Goal: Use online tool/utility: Utilize a website feature to perform a specific function

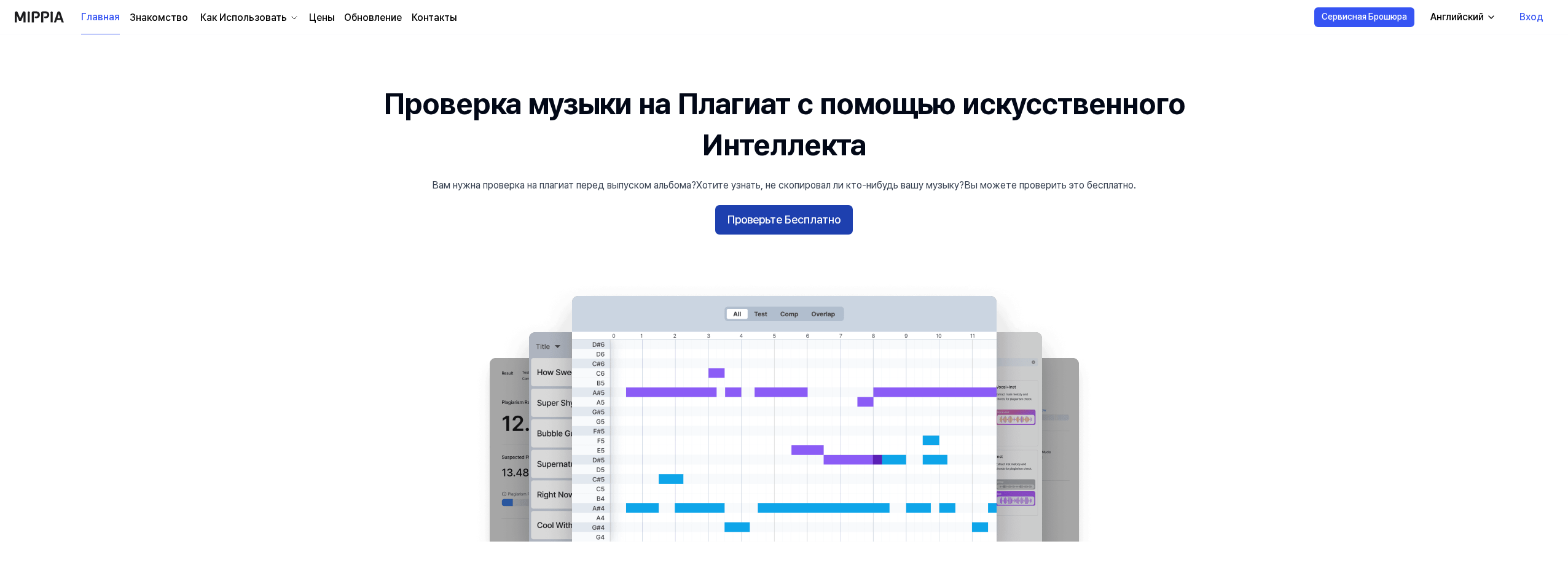
click at [803, 221] on ya-tr-span "Проверьте Бесплатно" at bounding box center [784, 220] width 113 height 18
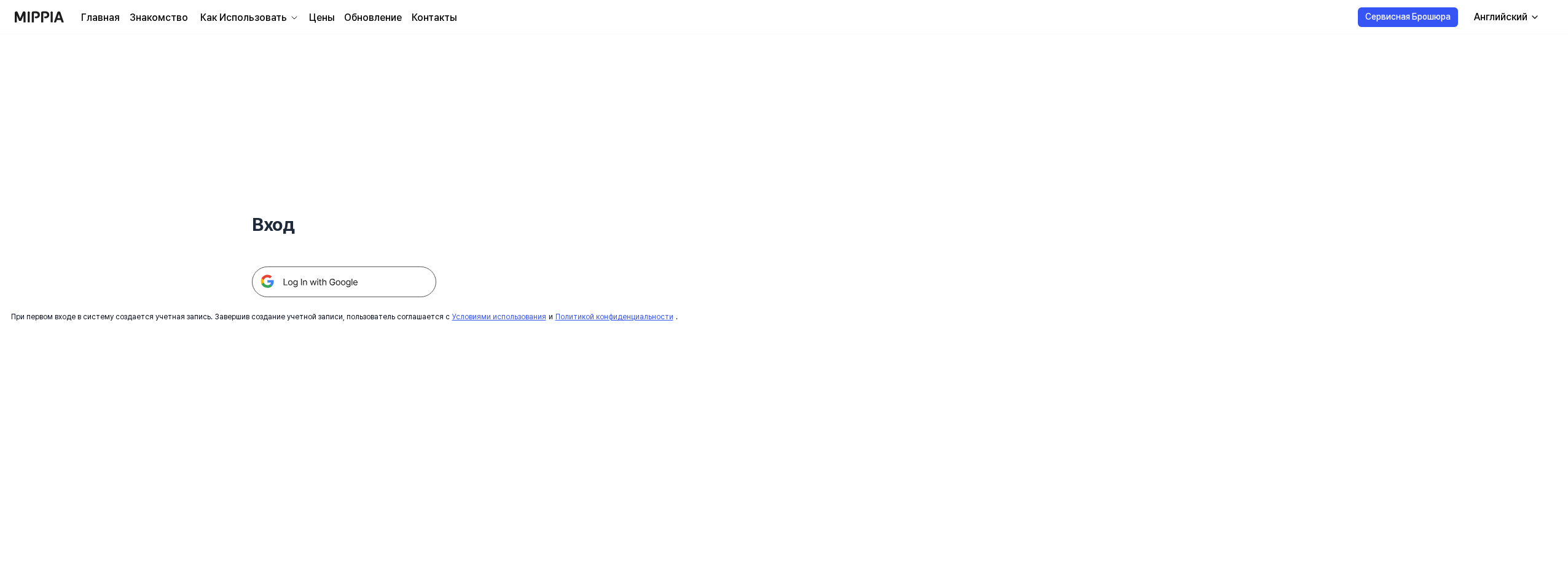
click at [354, 283] on img at bounding box center [343, 282] width 184 height 31
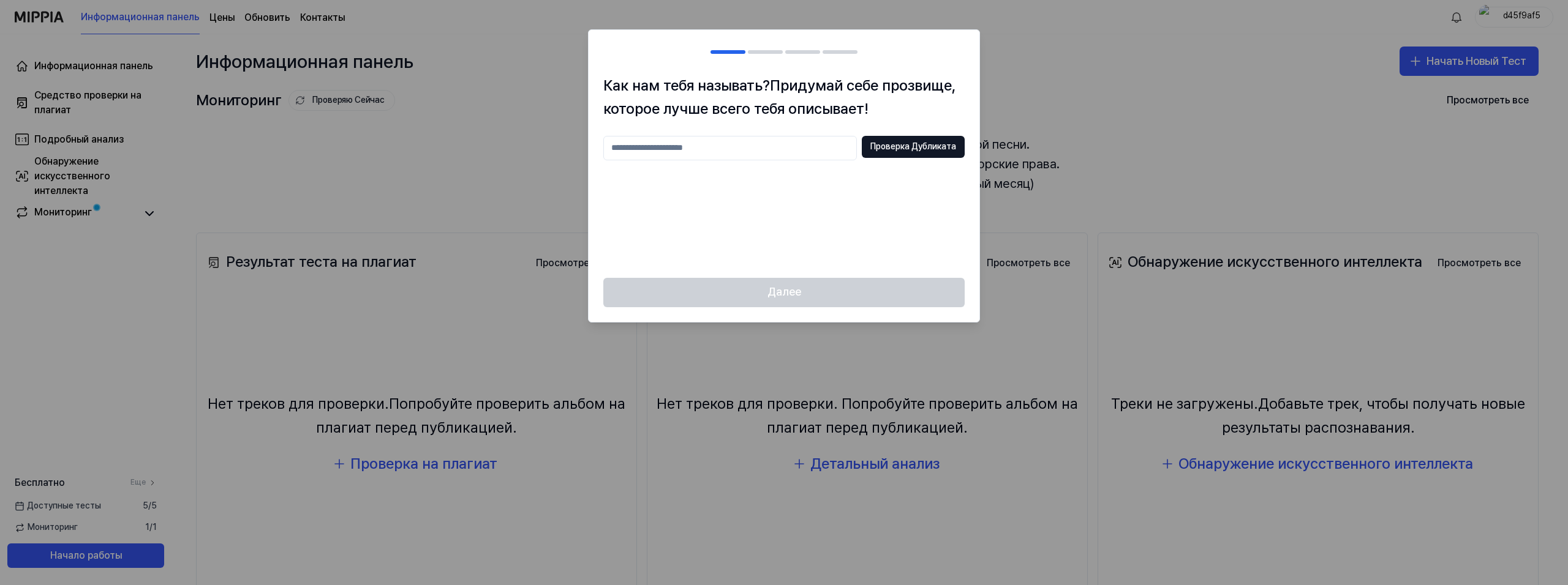
drag, startPoint x: 858, startPoint y: 290, endPoint x: 946, endPoint y: 168, distance: 150.4
click at [859, 283] on div "Далее" at bounding box center [784, 300] width 390 height 44
click at [843, 111] on ya-tr-span "Придумай себе прозвище, которое лучше всего тебя описывает!" at bounding box center [779, 97] width 352 height 41
click at [714, 157] on input "text" at bounding box center [730, 148] width 253 height 24
type input "*"
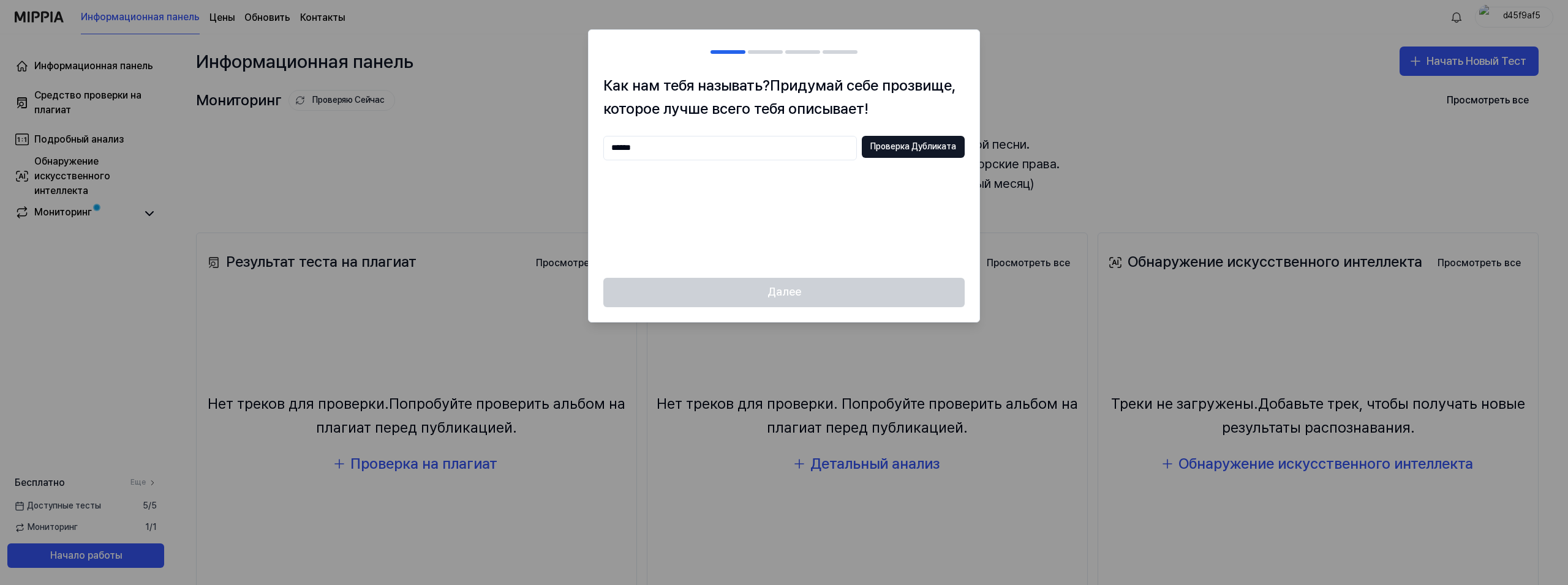
type input "******"
click at [917, 145] on ya-tr-span "Проверка Дубликата" at bounding box center [913, 146] width 85 height 12
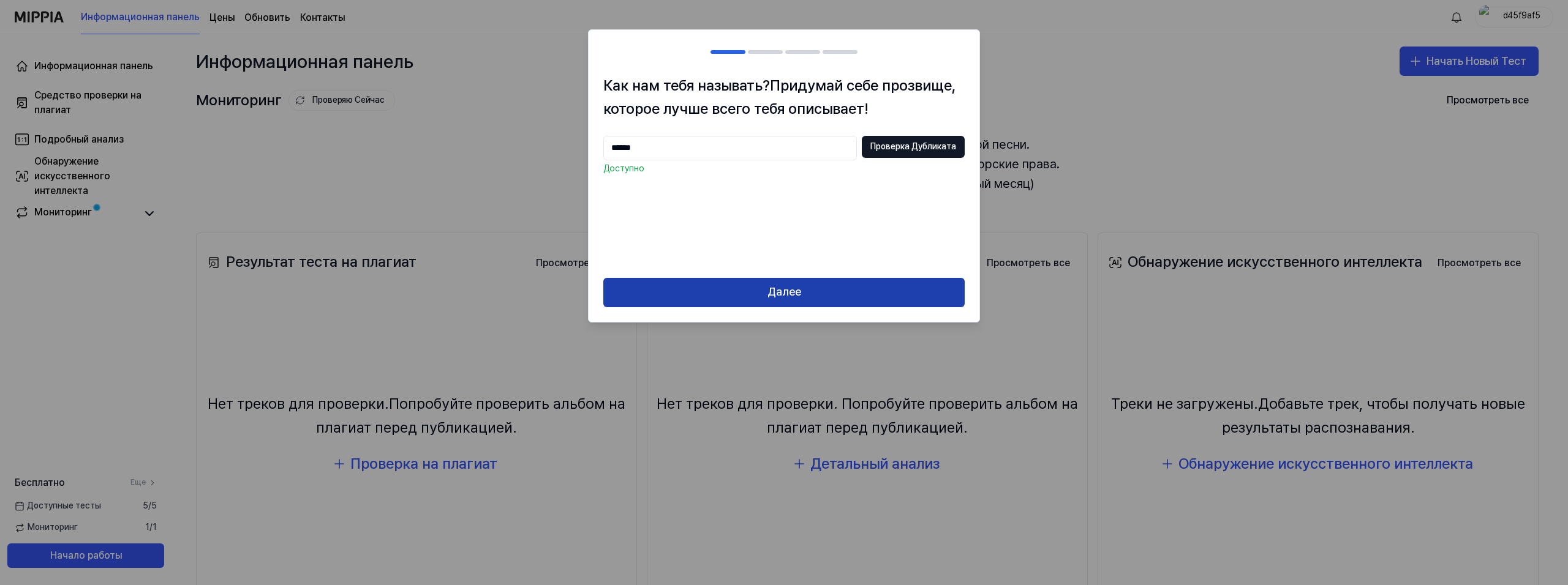
click at [790, 284] on ya-tr-span "Далее" at bounding box center [784, 292] width 34 height 18
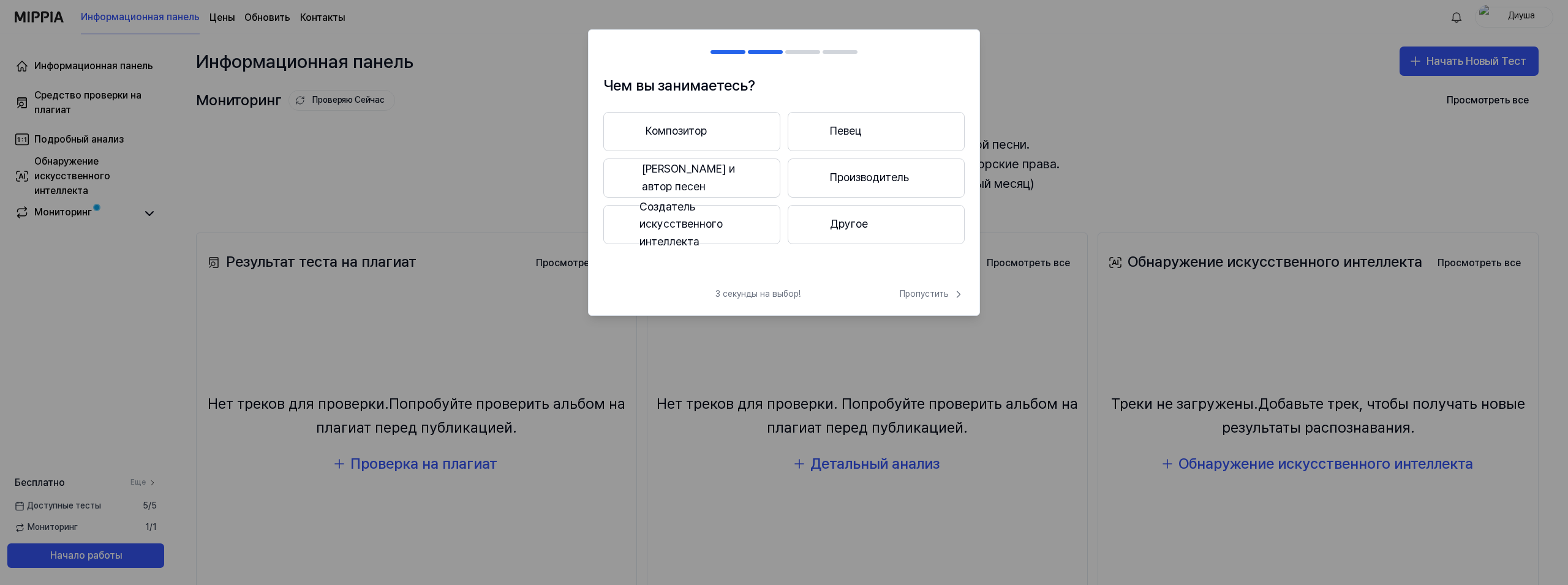
click at [720, 130] on button "Композитор" at bounding box center [691, 131] width 177 height 39
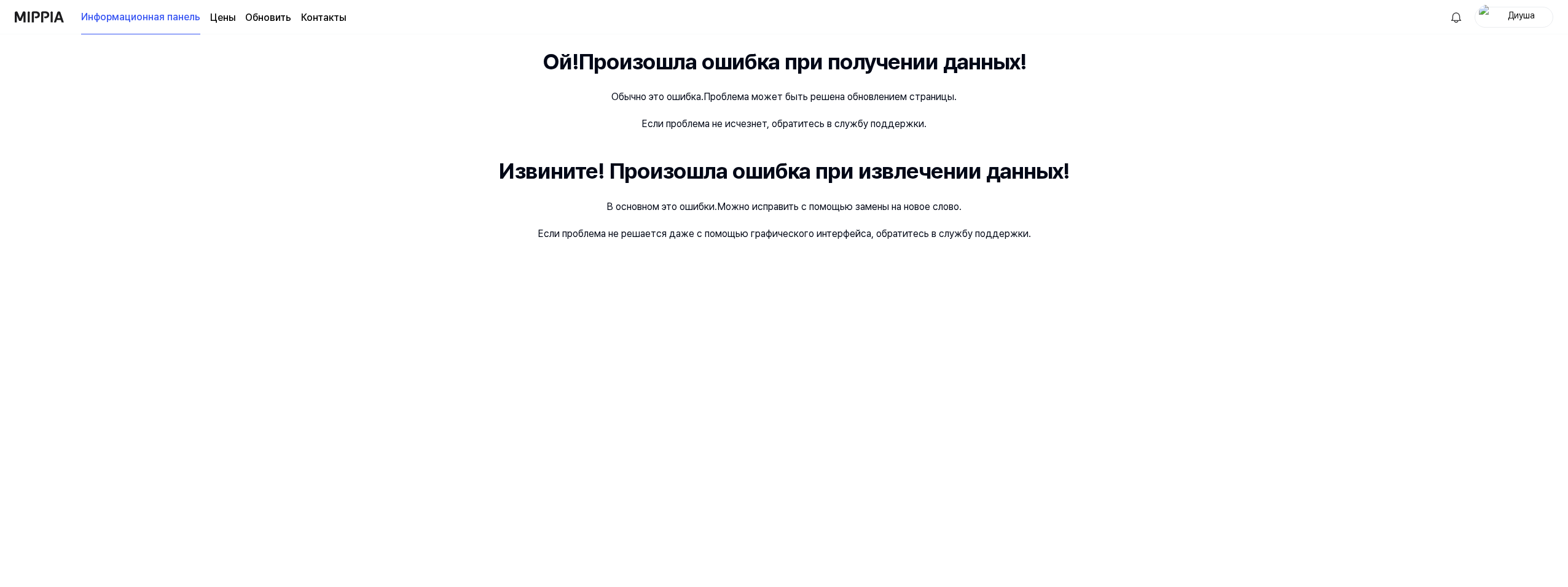
click at [42, 20] on img at bounding box center [39, 16] width 49 height 34
click at [176, 13] on ya-tr-span "Информационная панель" at bounding box center [141, 16] width 119 height 15
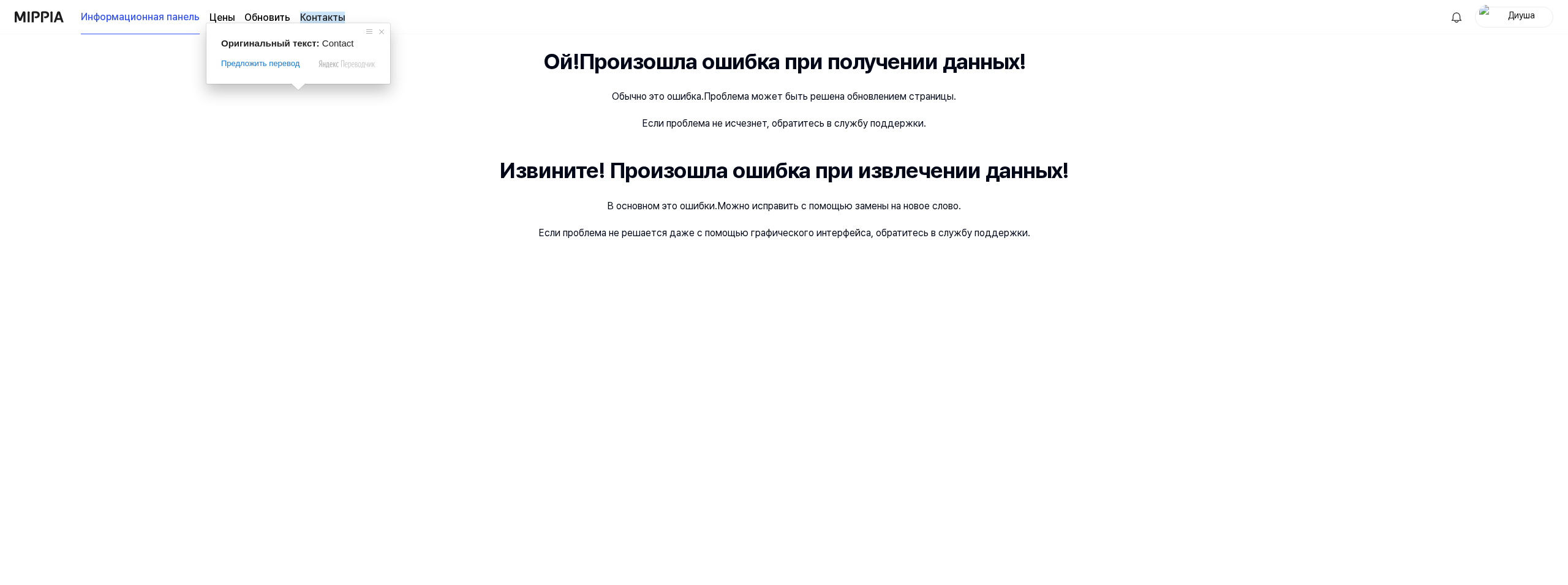
click at [265, 23] on div "Оригинальный текст: Contact Предложить перевод Отправить Спасибо, перевод отпра…" at bounding box center [297, 53] width 184 height 60
click at [263, 13] on ya-tr-span "Обновить" at bounding box center [266, 16] width 46 height 11
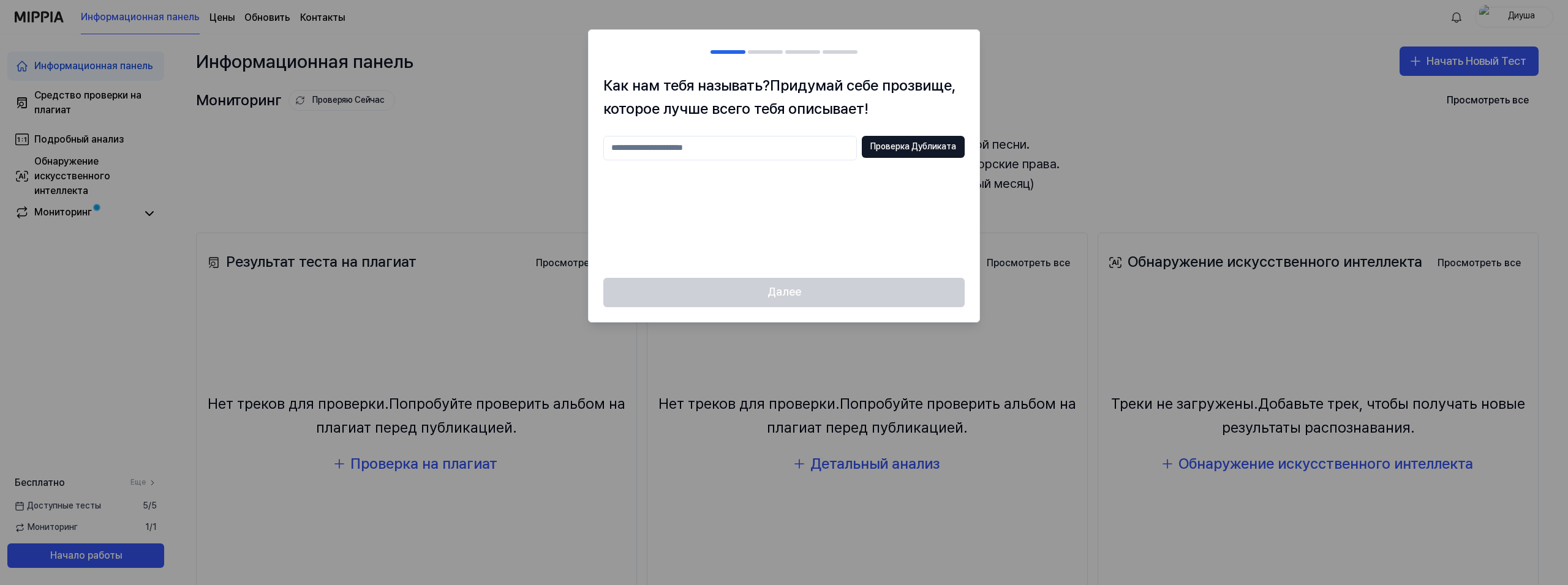
click at [726, 139] on input "text" at bounding box center [730, 148] width 253 height 24
type input "********"
click at [902, 148] on ya-tr-span "Проверка Дубликата" at bounding box center [913, 146] width 85 height 12
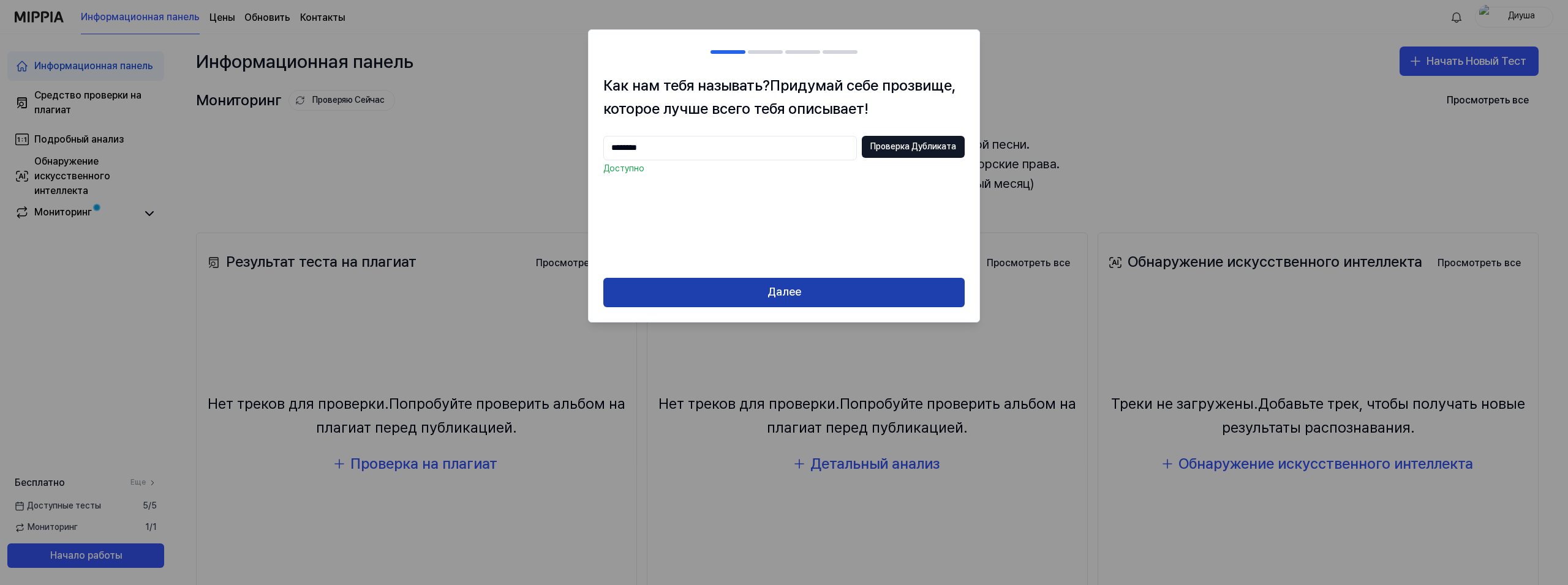
click at [783, 278] on div "Как нам тебя называть? Придумай себе прозвище, которое лучше всего тебя описыва…" at bounding box center [784, 176] width 392 height 293
click at [788, 289] on ya-tr-span "Далее" at bounding box center [784, 292] width 34 height 18
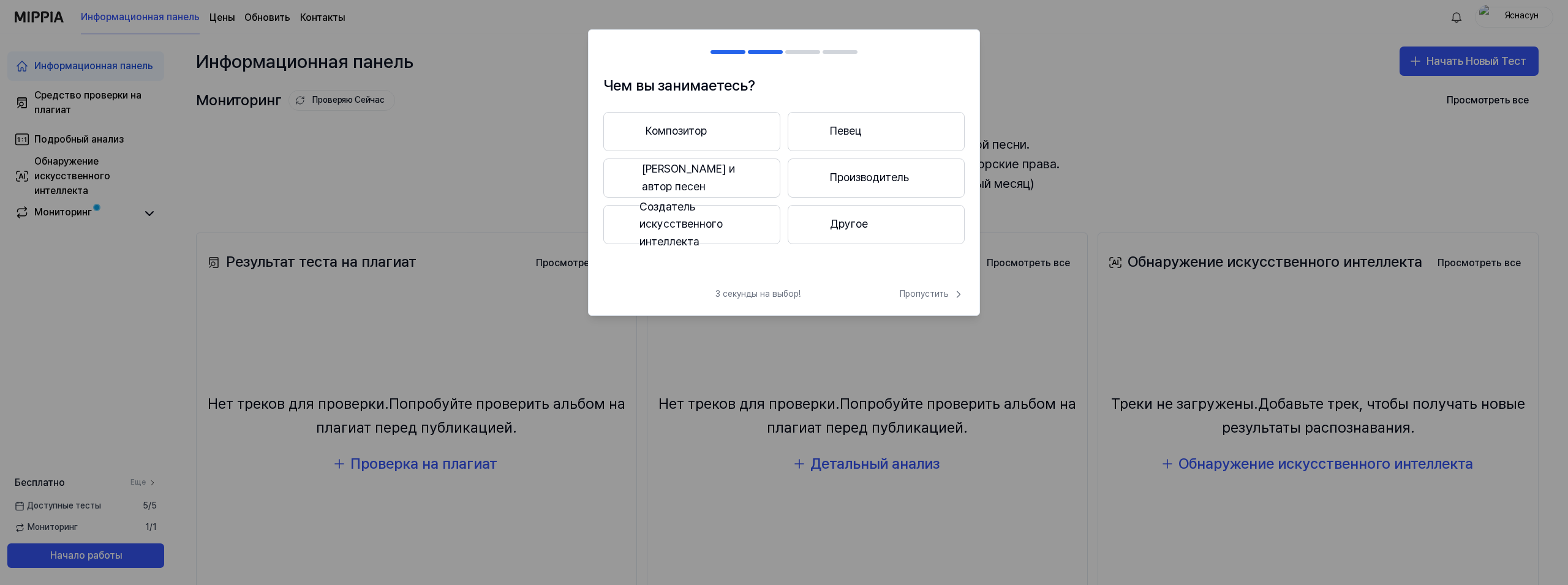
click at [883, 226] on button "Другое" at bounding box center [876, 224] width 177 height 39
